Goal: Information Seeking & Learning: Learn about a topic

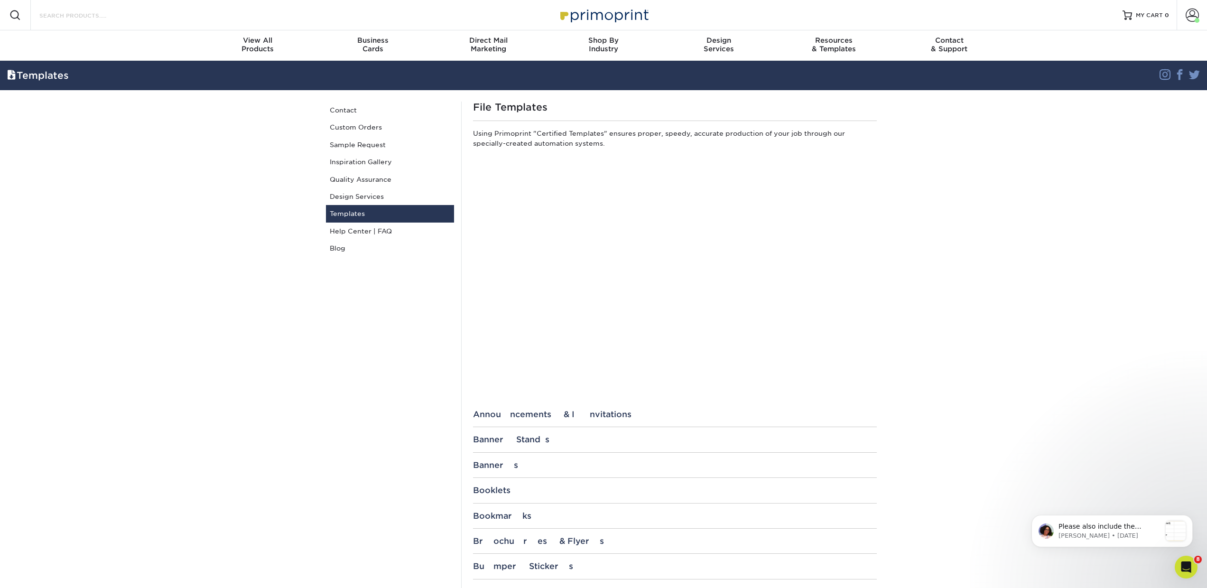
click at [65, 15] on input "Search Products" at bounding box center [84, 14] width 92 height 11
type input "non"
click at [77, 24] on div "Search Products" at bounding box center [81, 15] width 100 height 30
click at [60, 14] on input "Search Products" at bounding box center [84, 14] width 92 height 11
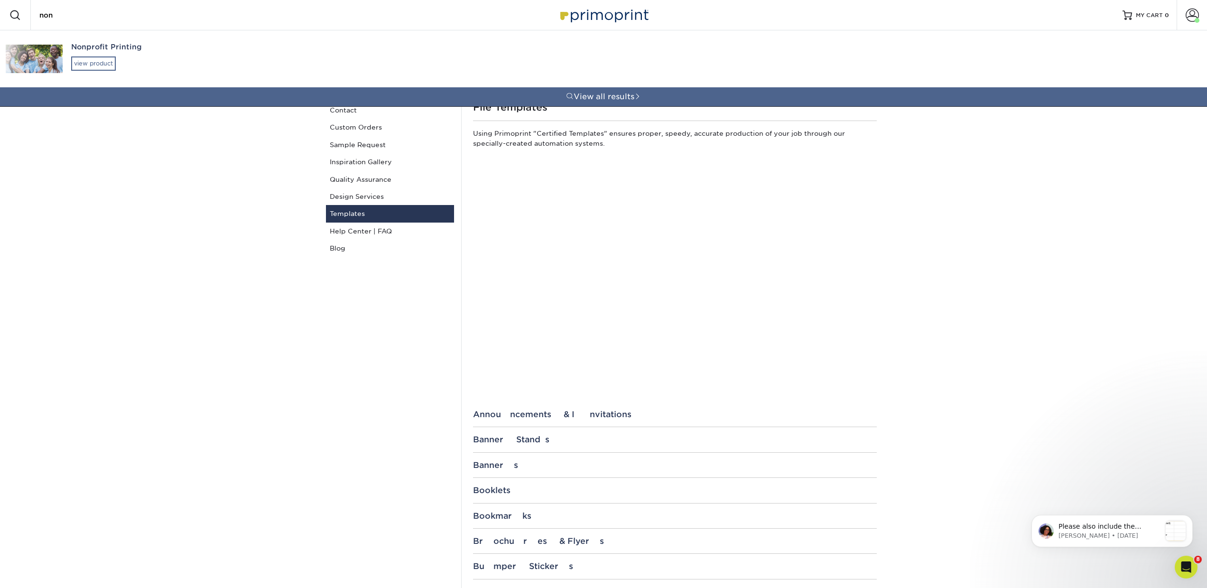
type input "non"
click at [91, 63] on div "view product" at bounding box center [93, 63] width 45 height 14
